Goal: Information Seeking & Learning: Learn about a topic

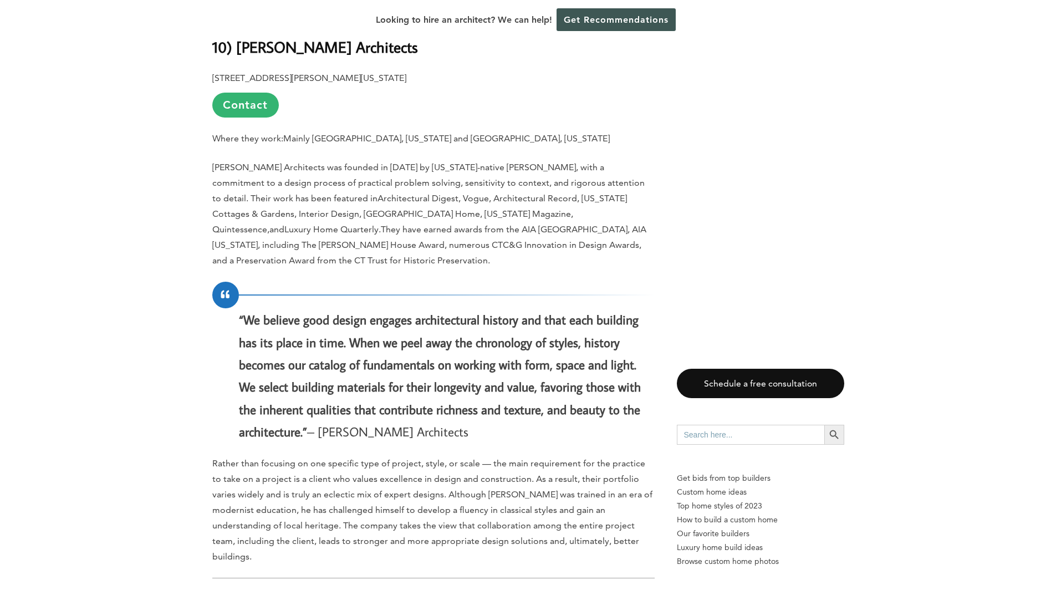
scroll to position [1441, 0]
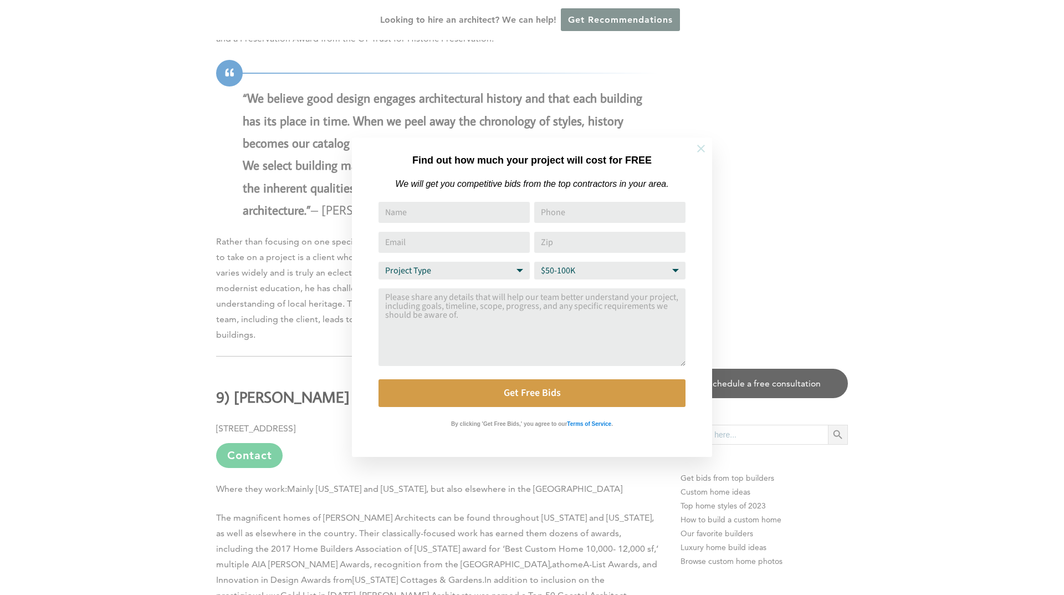
click at [704, 148] on icon at bounding box center [701, 148] width 12 height 12
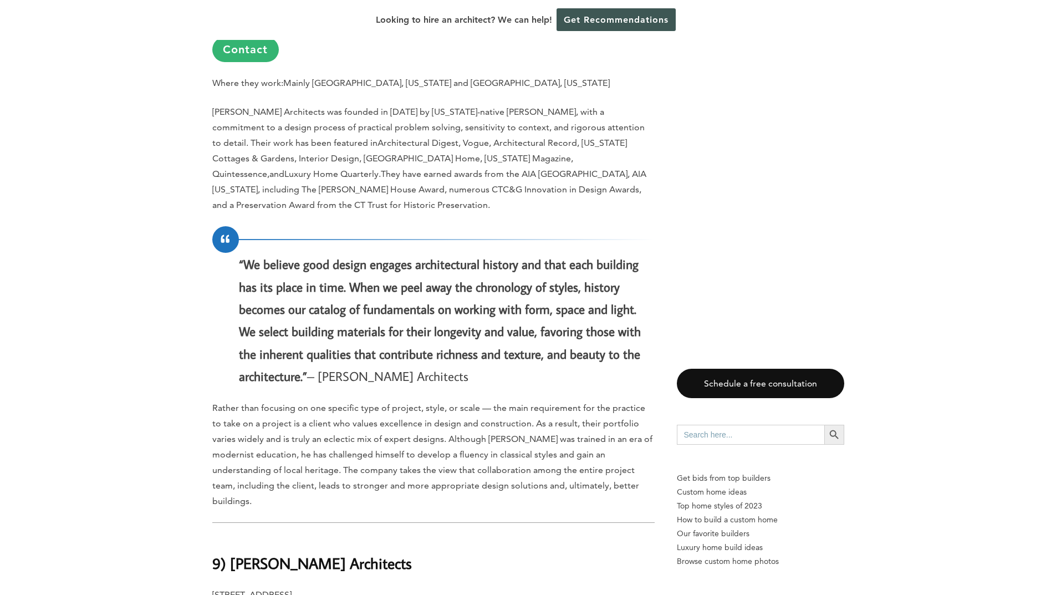
scroll to position [1053, 0]
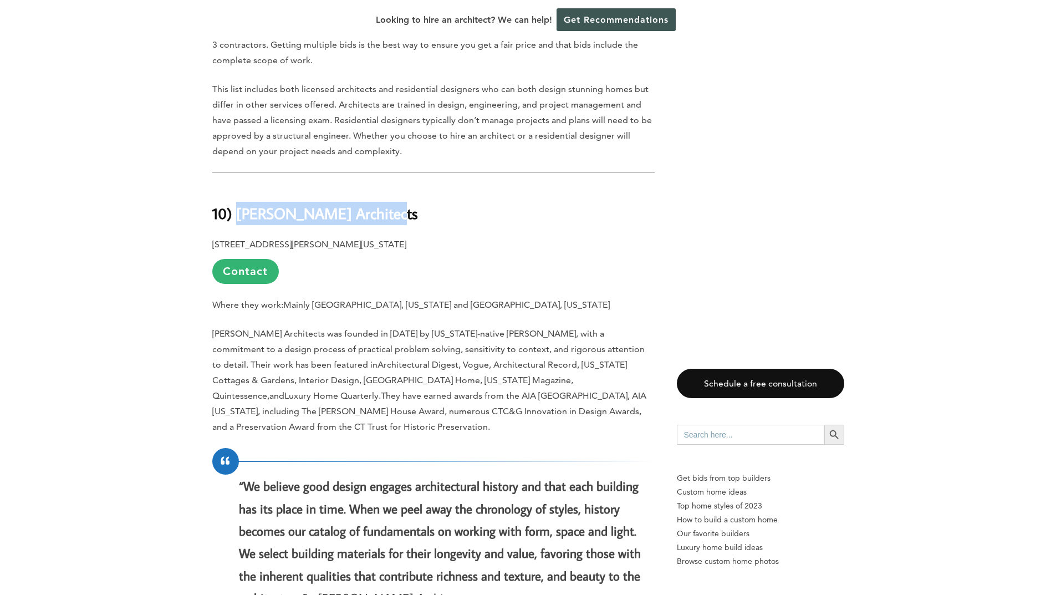
drag, startPoint x: 387, startPoint y: 196, endPoint x: 240, endPoint y: 196, distance: 146.9
click at [240, 196] on h2 "10) [PERSON_NAME] Architects" at bounding box center [433, 205] width 442 height 38
copy b "[PERSON_NAME] Architects"
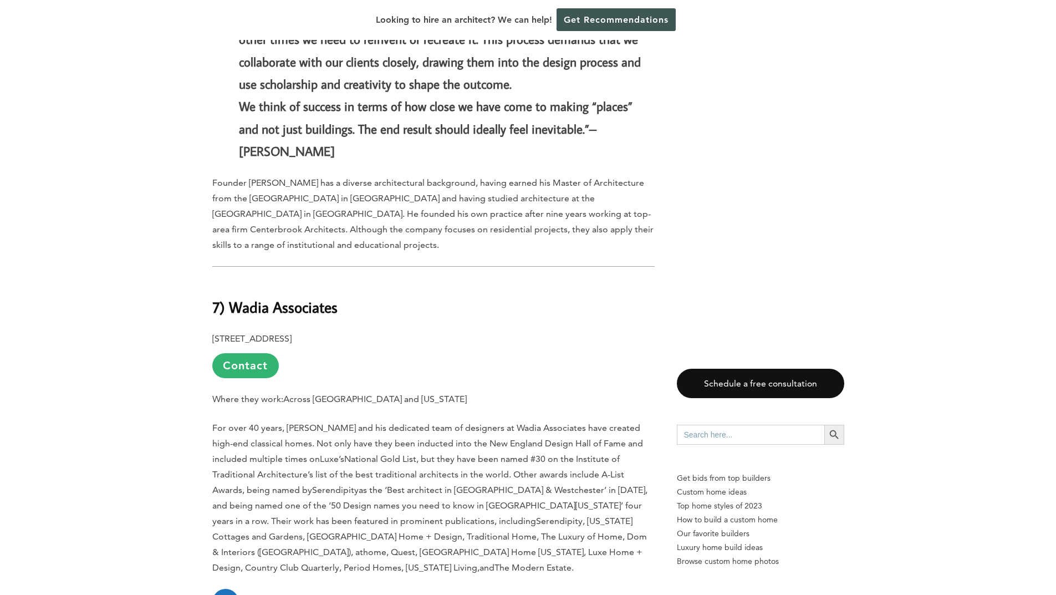
scroll to position [2716, 0]
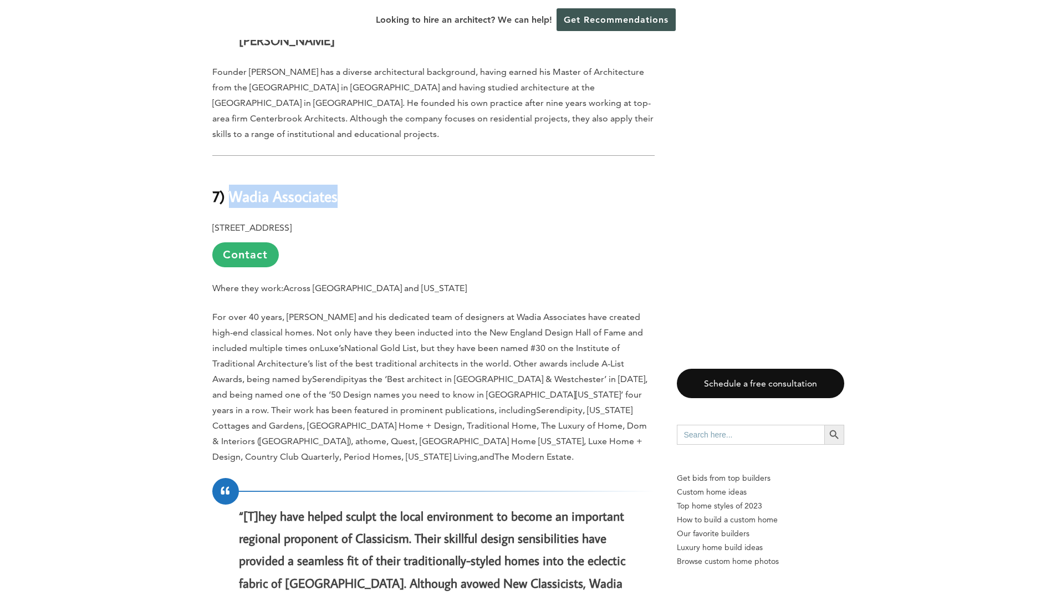
drag, startPoint x: 349, startPoint y: 152, endPoint x: 233, endPoint y: 152, distance: 115.3
click at [233, 169] on h2 "7) Wadia Associates" at bounding box center [433, 188] width 442 height 38
copy b "Wadia Associates"
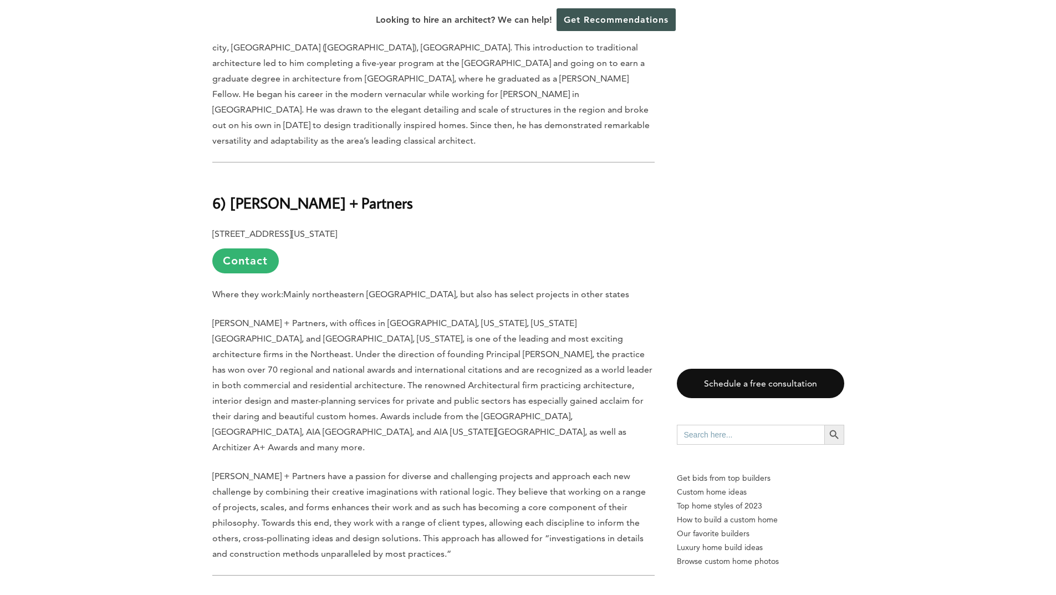
scroll to position [3658, 0]
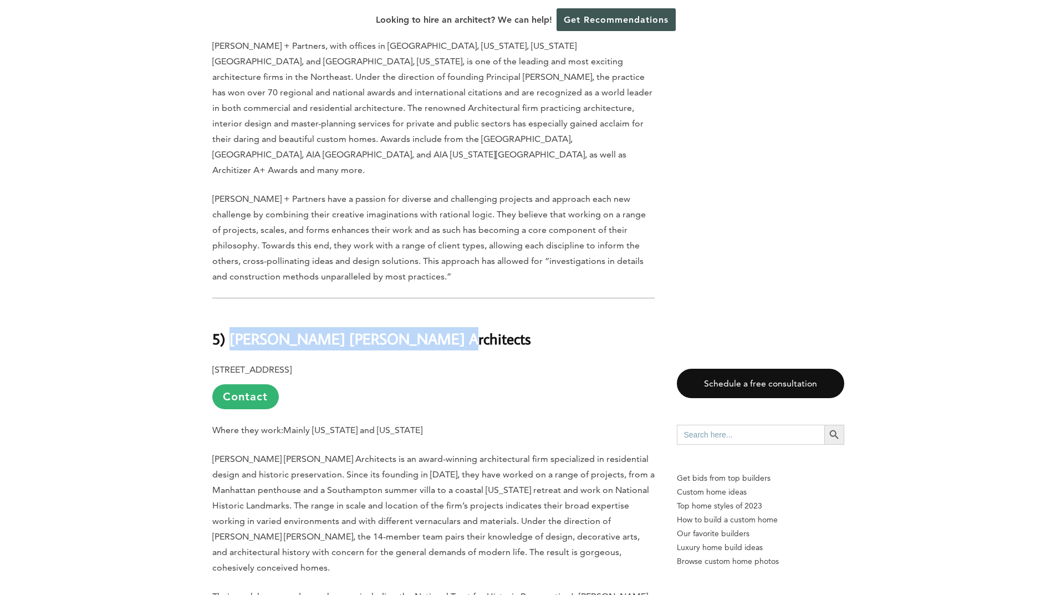
drag, startPoint x: 420, startPoint y: 273, endPoint x: 231, endPoint y: 267, distance: 188.5
click at [231, 311] on h2 "5) [PERSON_NAME] [PERSON_NAME] Architects" at bounding box center [433, 330] width 442 height 38
copy b "[PERSON_NAME] [PERSON_NAME] Architects"
